Goal: Task Accomplishment & Management: Complete application form

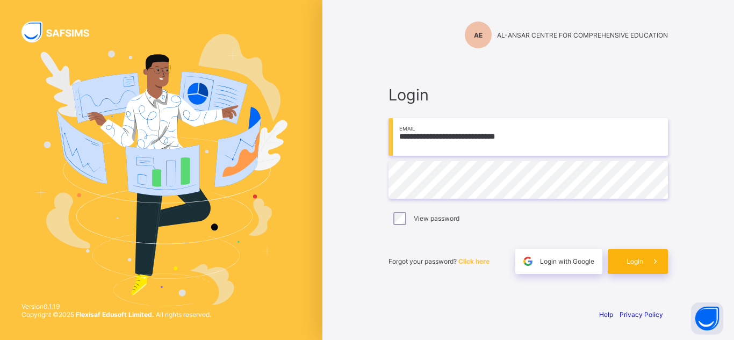
click at [631, 263] on span "Login" at bounding box center [635, 261] width 17 height 8
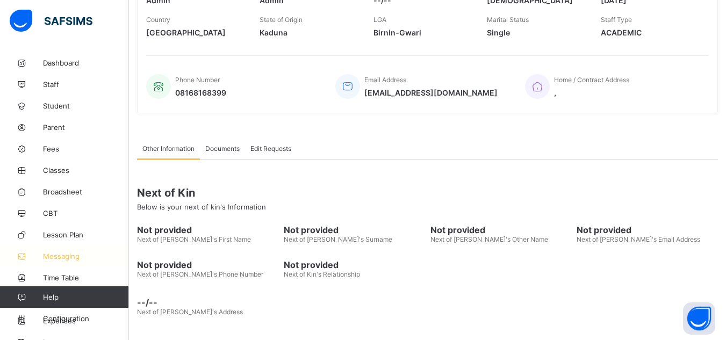
scroll to position [2, 0]
click at [84, 315] on span "Configuration" at bounding box center [85, 318] width 85 height 9
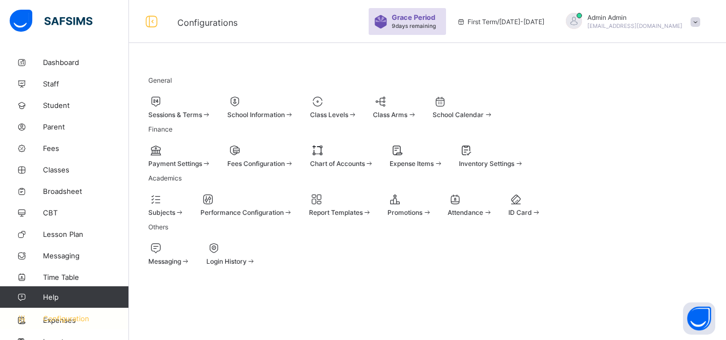
scroll to position [81, 0]
click at [443, 144] on div at bounding box center [416, 150] width 53 height 13
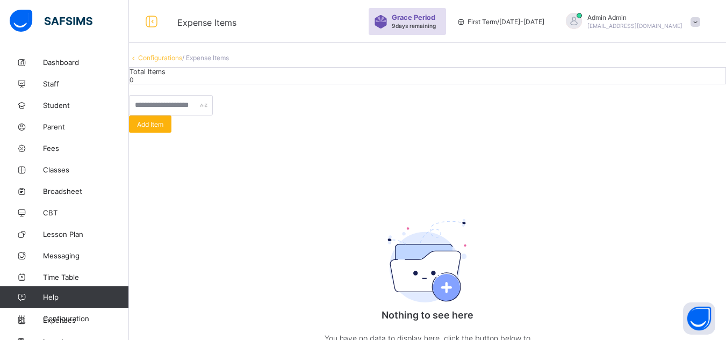
click at [171, 133] on div "Add Item" at bounding box center [150, 124] width 42 height 17
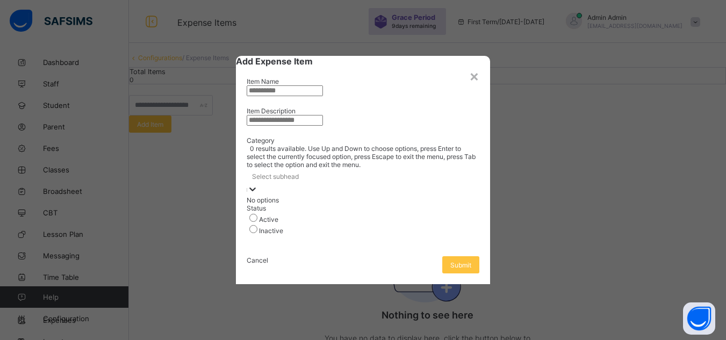
click at [383, 182] on div "Select subhead" at bounding box center [363, 176] width 233 height 15
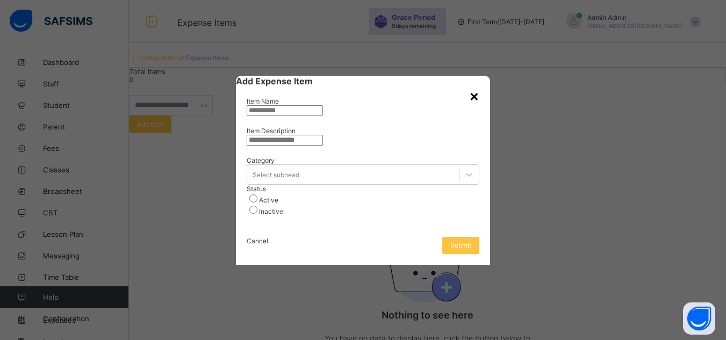
click at [470, 87] on div "×" at bounding box center [474, 96] width 10 height 18
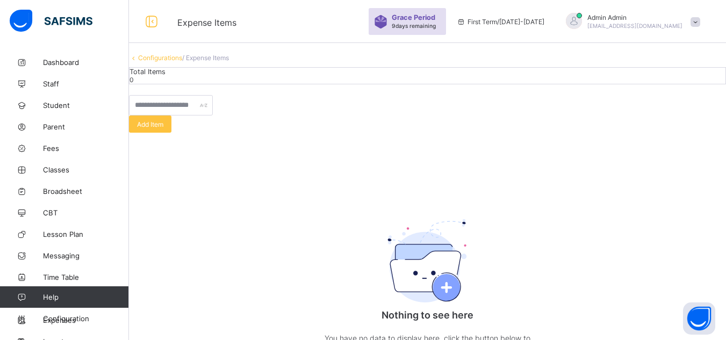
click at [222, 62] on span "/ Expense Items" at bounding box center [205, 58] width 47 height 8
click at [227, 62] on span "/ Expense Items" at bounding box center [205, 58] width 47 height 8
click at [176, 73] on div "Configurations / Expense Items Total Items 0 Add Item Nothing to see here You h…" at bounding box center [427, 221] width 597 height 334
click at [180, 62] on link "Configurations" at bounding box center [160, 58] width 44 height 8
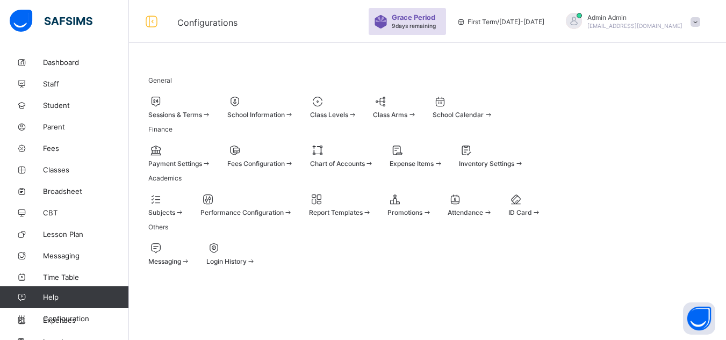
click at [294, 168] on div "Fees Configuration" at bounding box center [260, 164] width 67 height 8
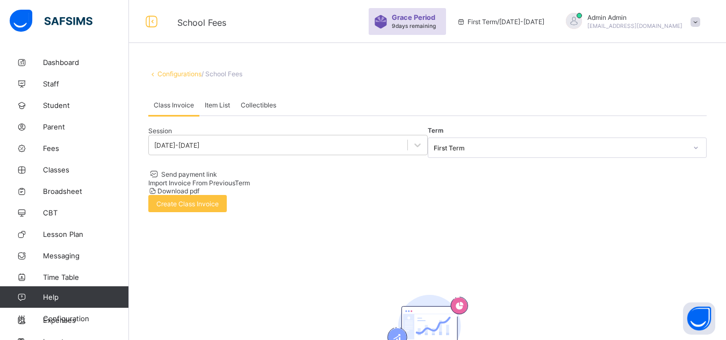
click at [181, 74] on link "Configurations" at bounding box center [179, 74] width 44 height 8
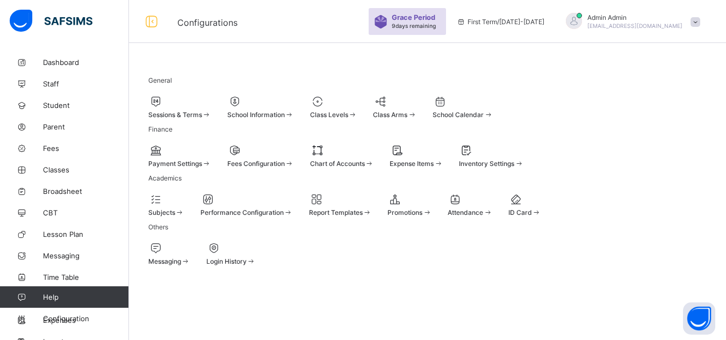
click at [514, 168] on span "Inventory Settings" at bounding box center [486, 164] width 55 height 8
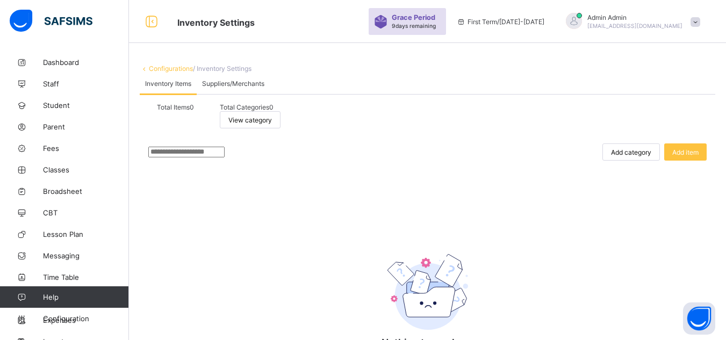
click at [241, 88] on span "Suppliers/Merchants" at bounding box center [233, 84] width 62 height 8
click at [185, 69] on link "Configurations" at bounding box center [171, 68] width 44 height 8
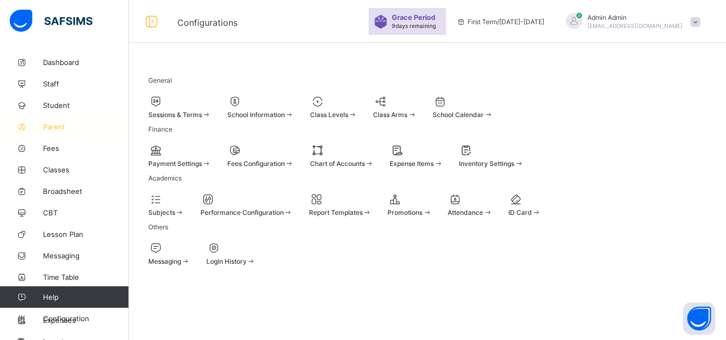
click at [52, 126] on span "Parent" at bounding box center [86, 127] width 86 height 9
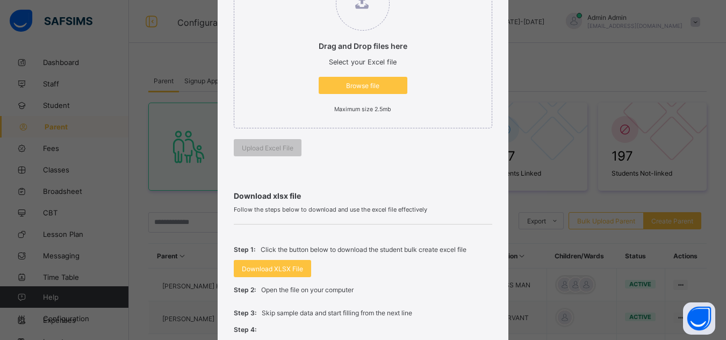
scroll to position [174, 0]
click at [335, 91] on div "Browse file" at bounding box center [363, 85] width 89 height 17
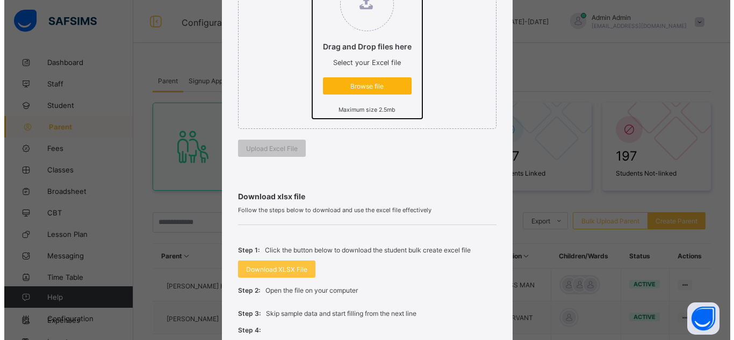
scroll to position [0, 0]
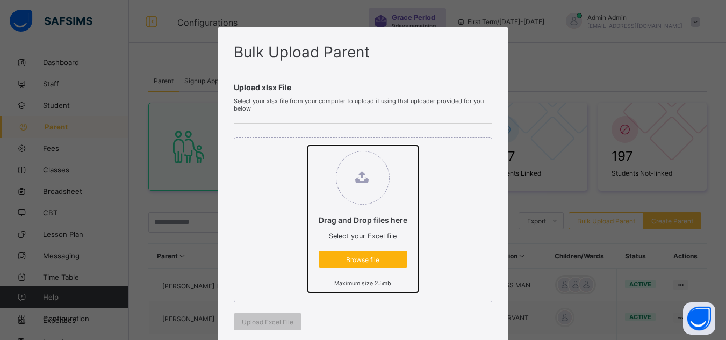
type input "**********"
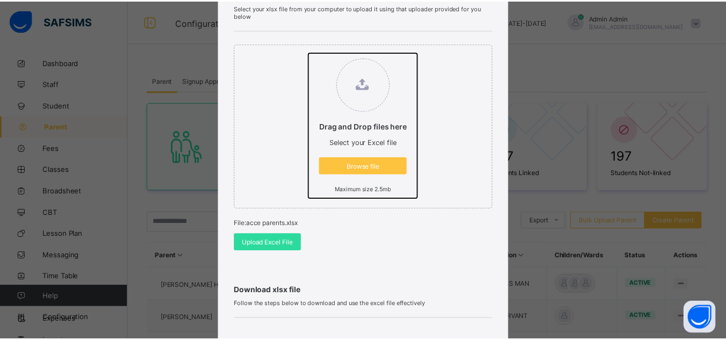
scroll to position [94, 0]
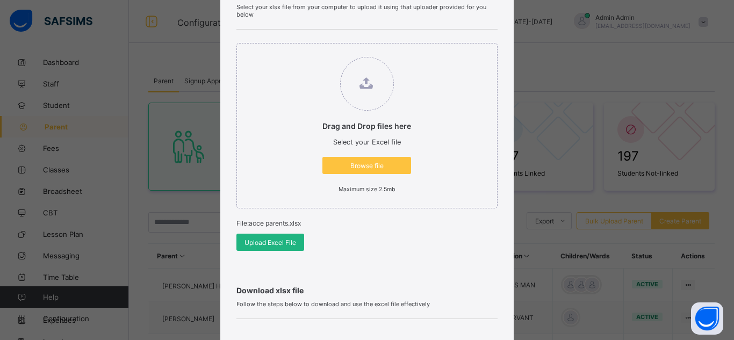
click at [264, 246] on span "Upload Excel File" at bounding box center [271, 243] width 52 height 8
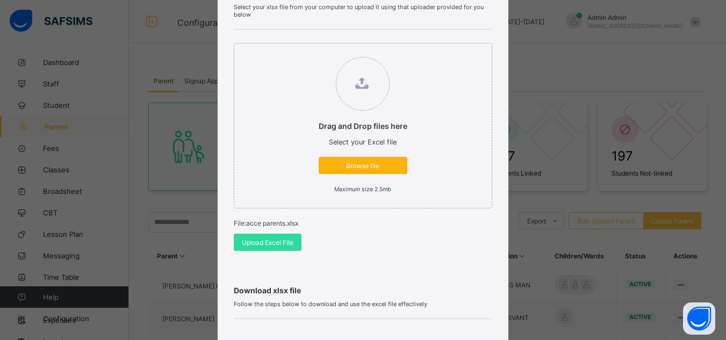
click at [348, 164] on span "Browse file" at bounding box center [363, 166] width 73 height 8
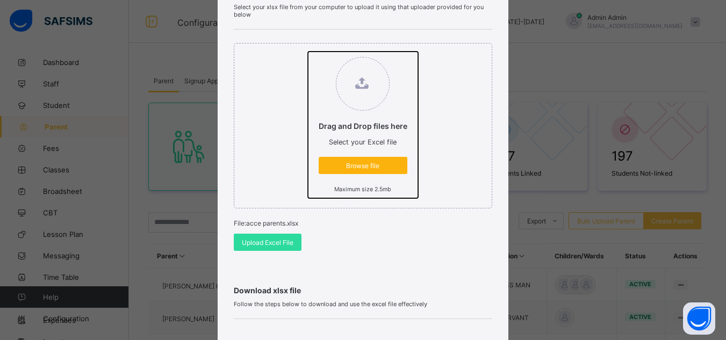
click at [308, 52] on input "Drag and Drop files here Select your Excel file Browse file Maximum size 2.5mb" at bounding box center [308, 52] width 0 height 0
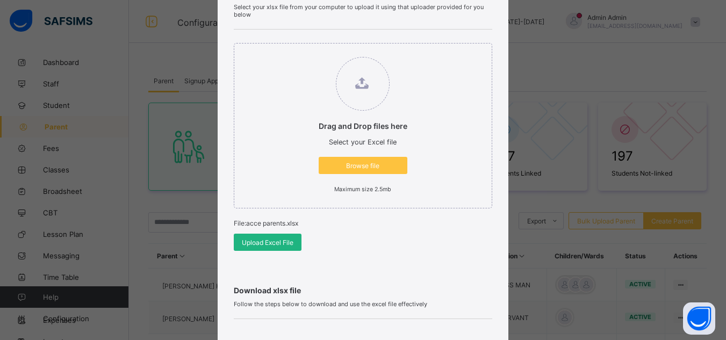
click at [263, 241] on span "Upload Excel File" at bounding box center [268, 243] width 52 height 8
click at [491, 129] on div "Drag and Drop files here Select your Excel file Browse file Maximum size 2.5mb" at bounding box center [363, 126] width 258 height 166
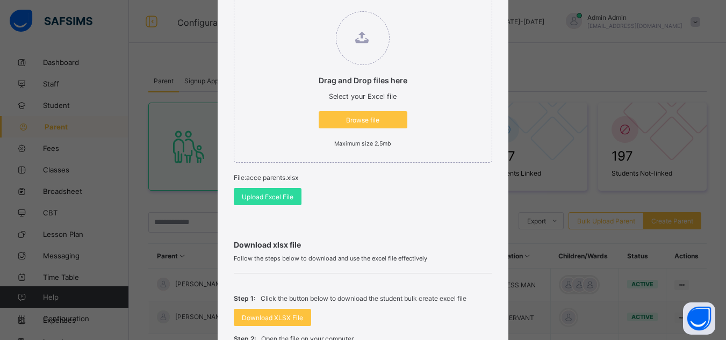
scroll to position [139, 0]
click at [261, 195] on span "Upload Excel File" at bounding box center [268, 197] width 52 height 8
click at [267, 193] on span "Upload Excel File" at bounding box center [268, 197] width 52 height 8
click at [269, 196] on span "Upload Excel File" at bounding box center [268, 197] width 52 height 8
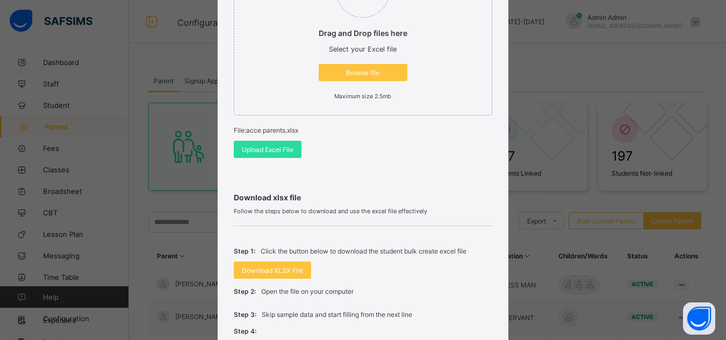
drag, startPoint x: 326, startPoint y: 328, endPoint x: 362, endPoint y: 280, distance: 60.3
click at [362, 280] on div "Download xlsx file Follow the steps below to download and use the excel file ef…" at bounding box center [363, 302] width 258 height 262
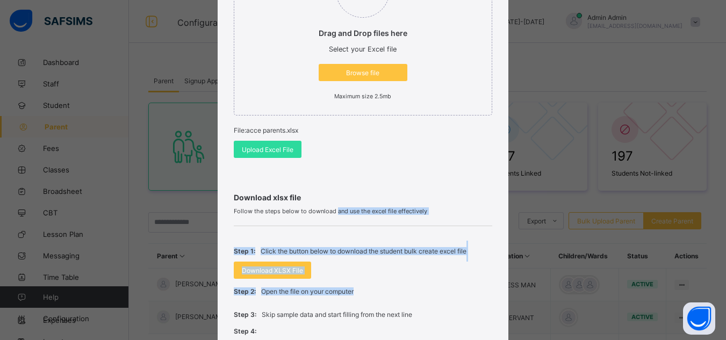
click at [473, 202] on div "Download xlsx file Follow the steps below to download and use the excel file ef…" at bounding box center [363, 302] width 258 height 262
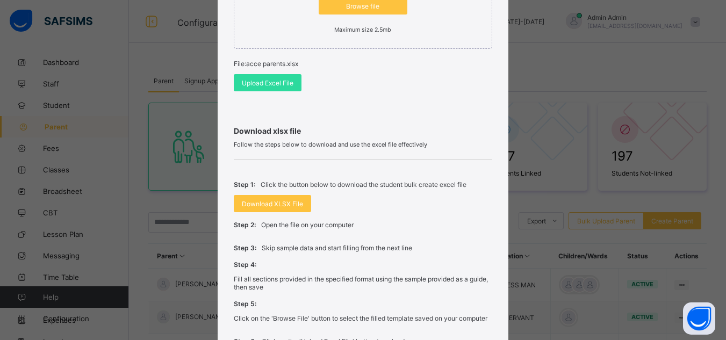
scroll to position [254, 0]
click at [275, 80] on span "Upload Excel File" at bounding box center [268, 82] width 52 height 8
